Goal: Check status: Check status

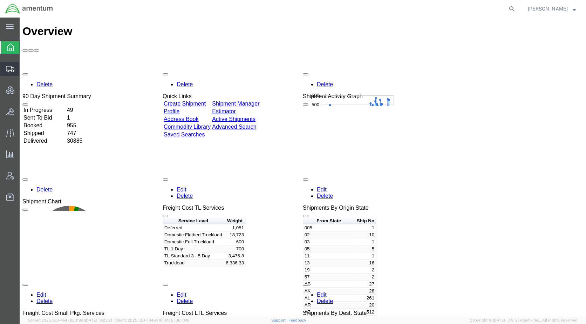
click at [24, 68] on span "Shipments" at bounding box center [21, 69] width 5 height 14
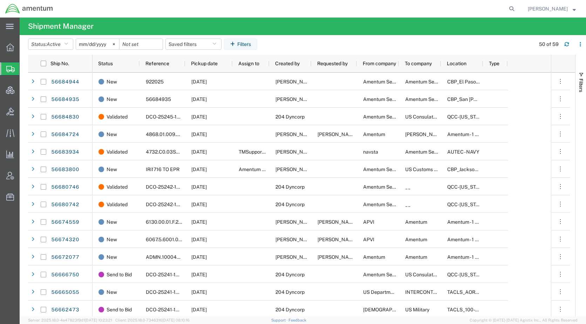
click at [398, 41] on agx-table-filter-chips "Status: Active Active All Approved Booked Canceled Delivered Denied New On Hold…" at bounding box center [280, 47] width 504 height 16
click at [347, 46] on agx-table-filter-chips "Status: Active Active All Approved Booked Canceled Delivered Denied New On Hold…" at bounding box center [280, 47] width 504 height 16
click at [103, 62] on span "Status" at bounding box center [105, 64] width 15 height 6
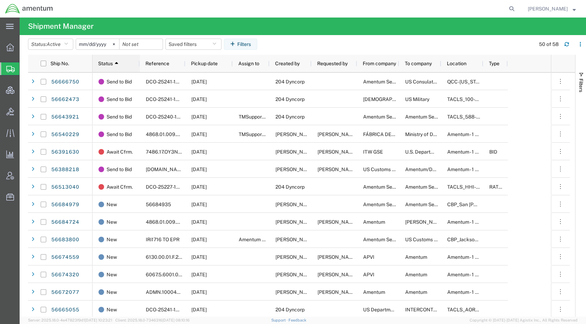
click at [113, 66] on div "Status 1" at bounding box center [117, 63] width 39 height 14
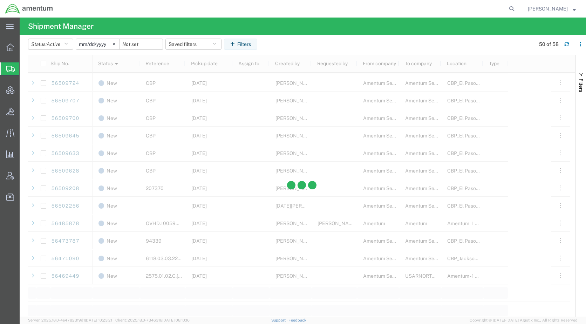
scroll to position [666, 0]
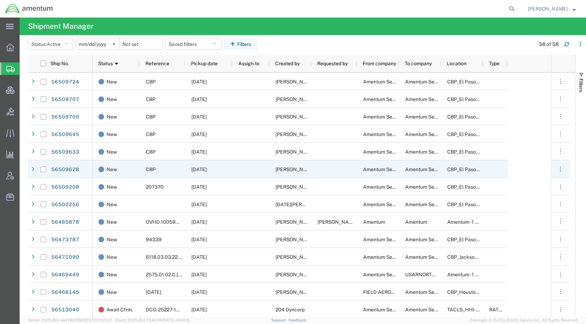
scroll to position [773, 0]
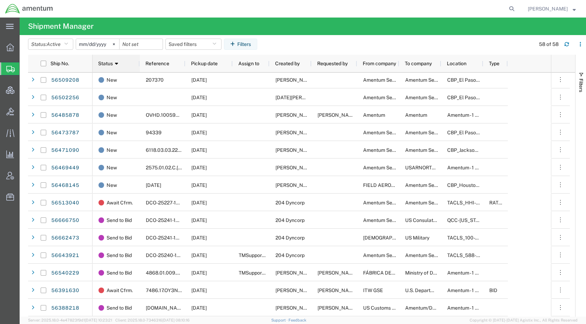
click at [108, 65] on span "Status" at bounding box center [105, 64] width 15 height 6
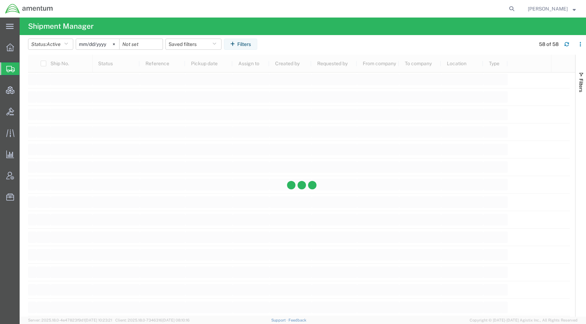
scroll to position [773, 0]
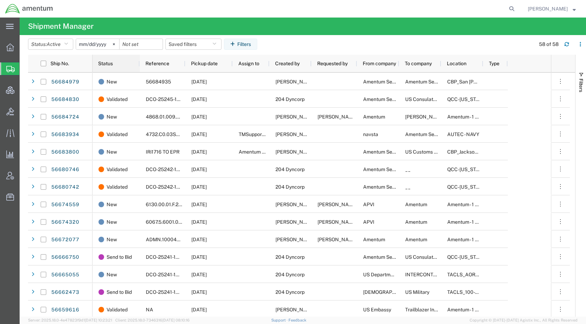
click at [130, 63] on div "Status" at bounding box center [117, 63] width 39 height 14
